Goal: Task Accomplishment & Management: Manage account settings

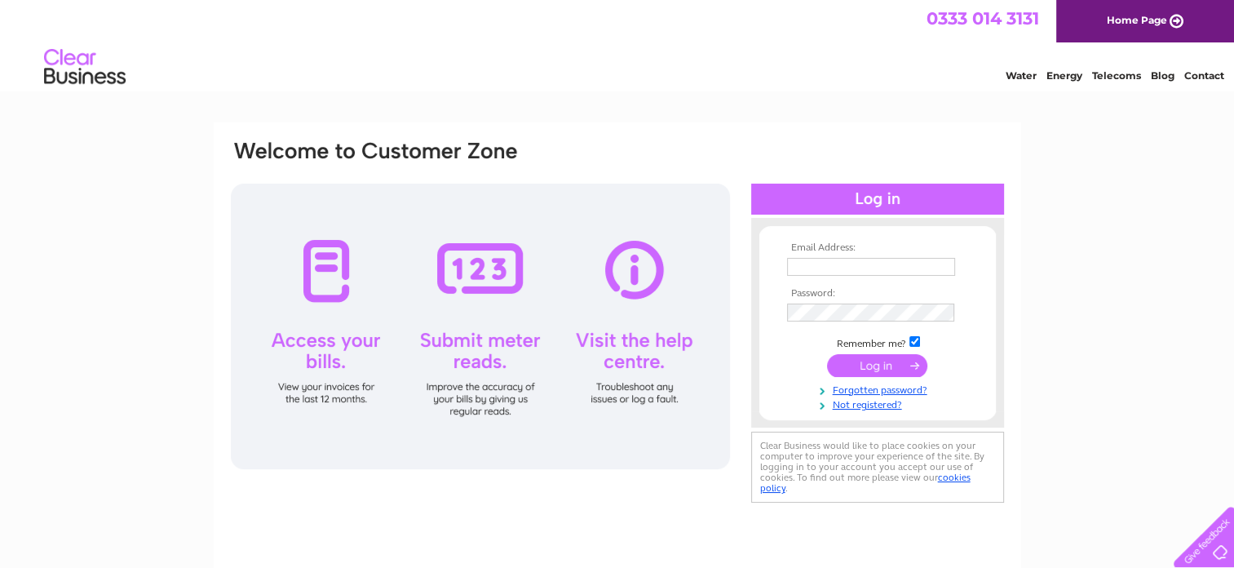
type input "info@ramsaycornish.com"
click at [894, 369] on input "submit" at bounding box center [877, 365] width 100 height 23
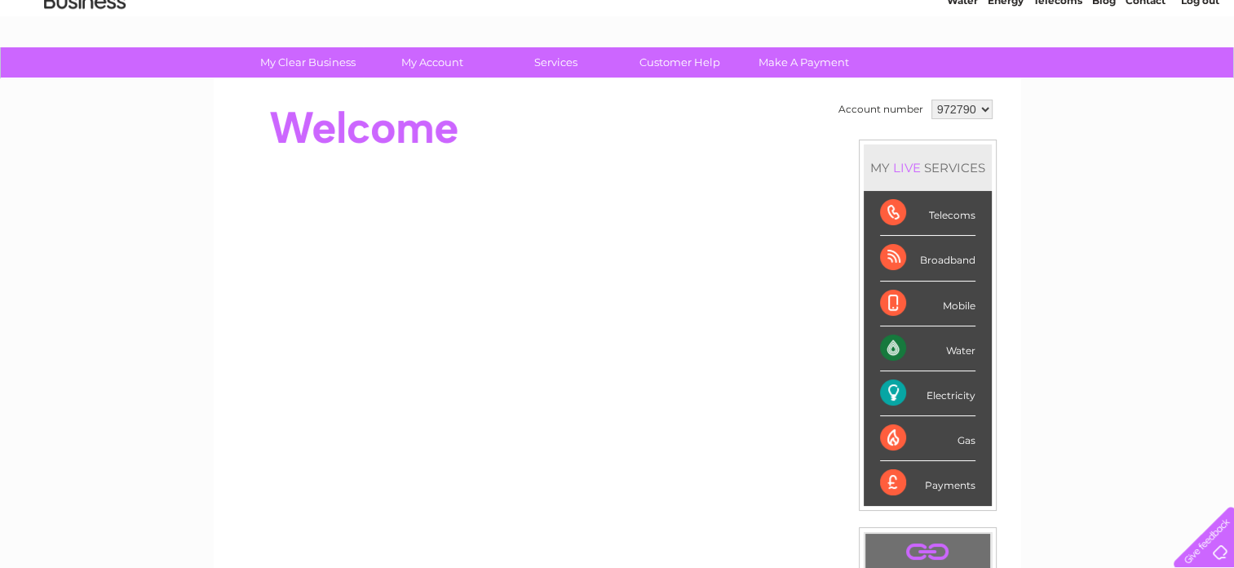
scroll to position [72, 0]
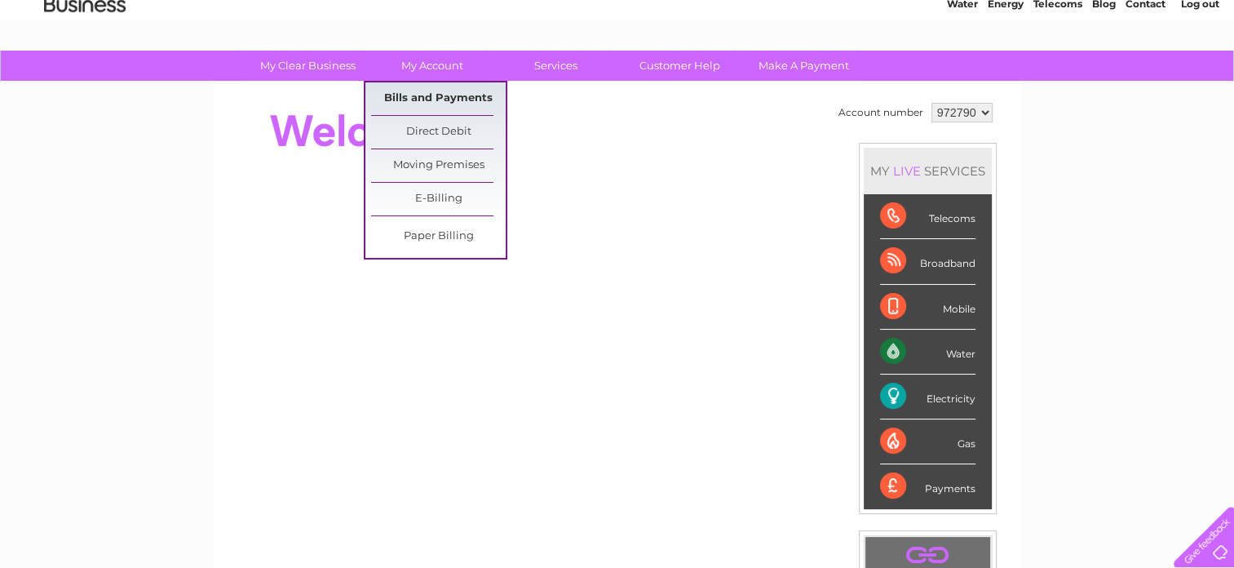
click at [423, 104] on link "Bills and Payments" at bounding box center [438, 98] width 135 height 33
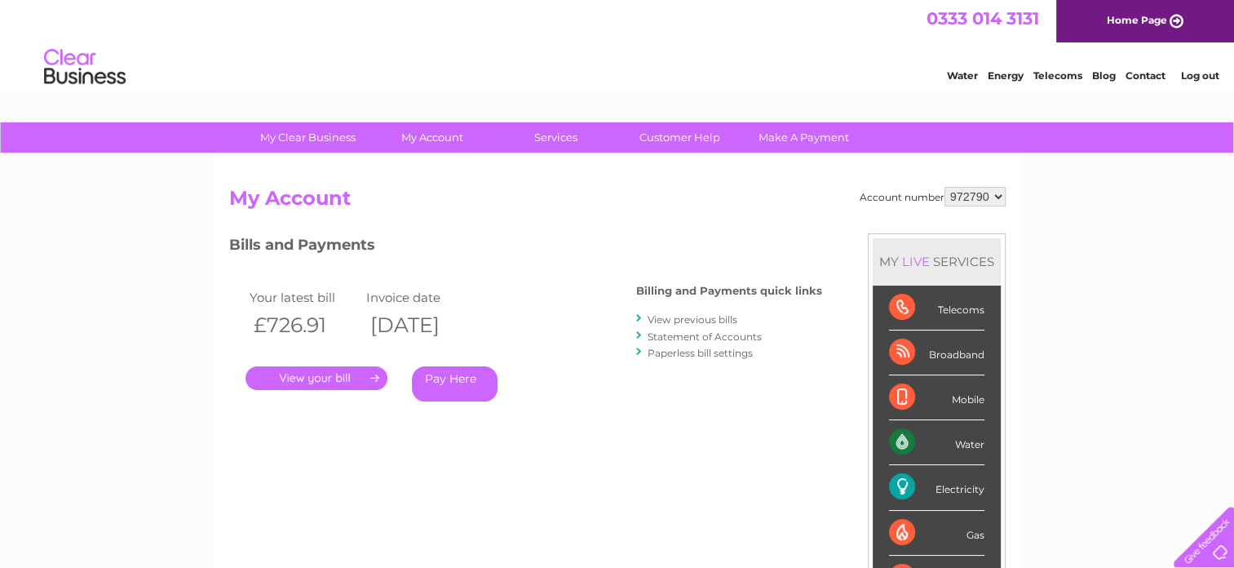
click at [364, 379] on link "." at bounding box center [317, 378] width 142 height 24
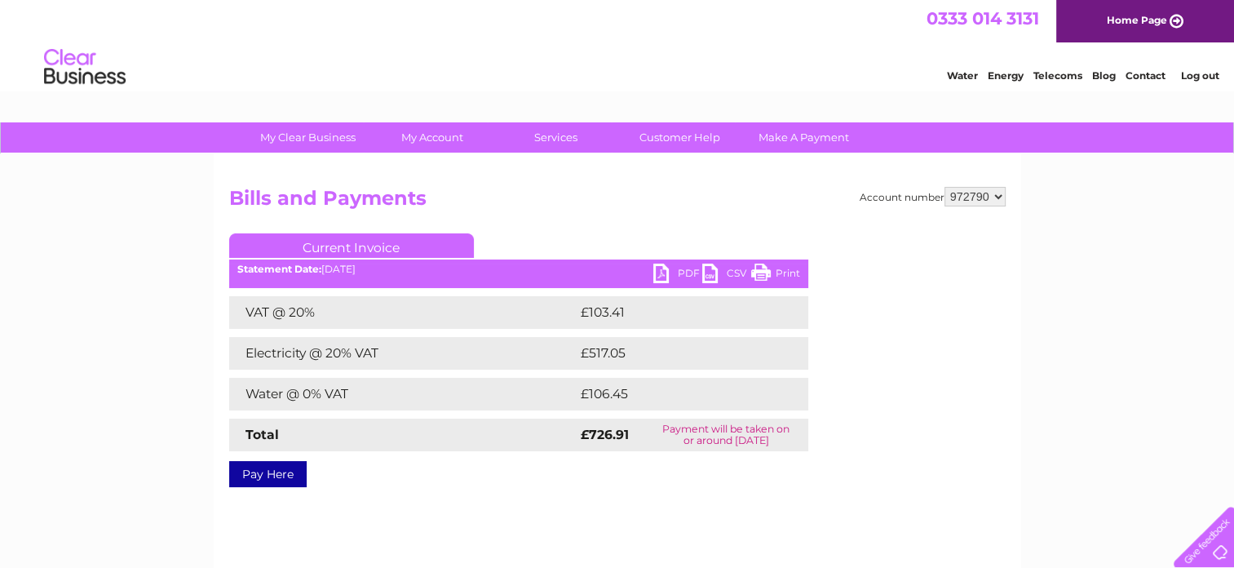
click at [659, 270] on link "PDF" at bounding box center [678, 276] width 49 height 24
